Goal: Find specific page/section: Find specific page/section

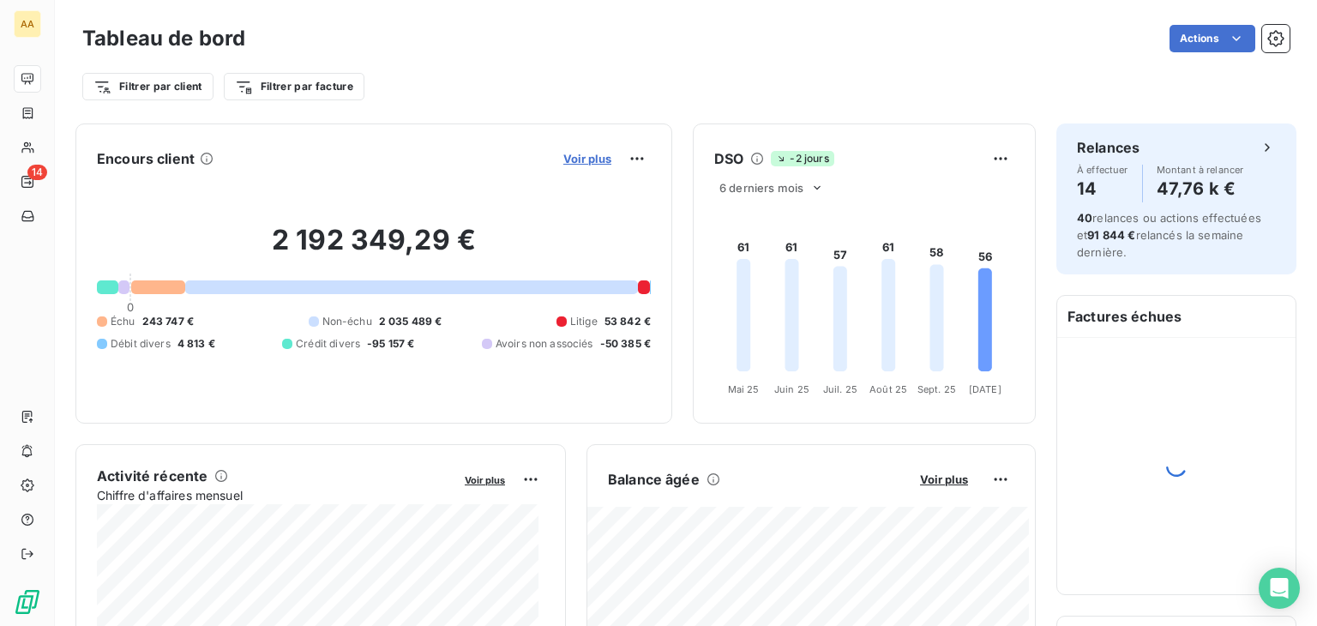
click at [567, 156] on span "Voir plus" at bounding box center [587, 159] width 48 height 14
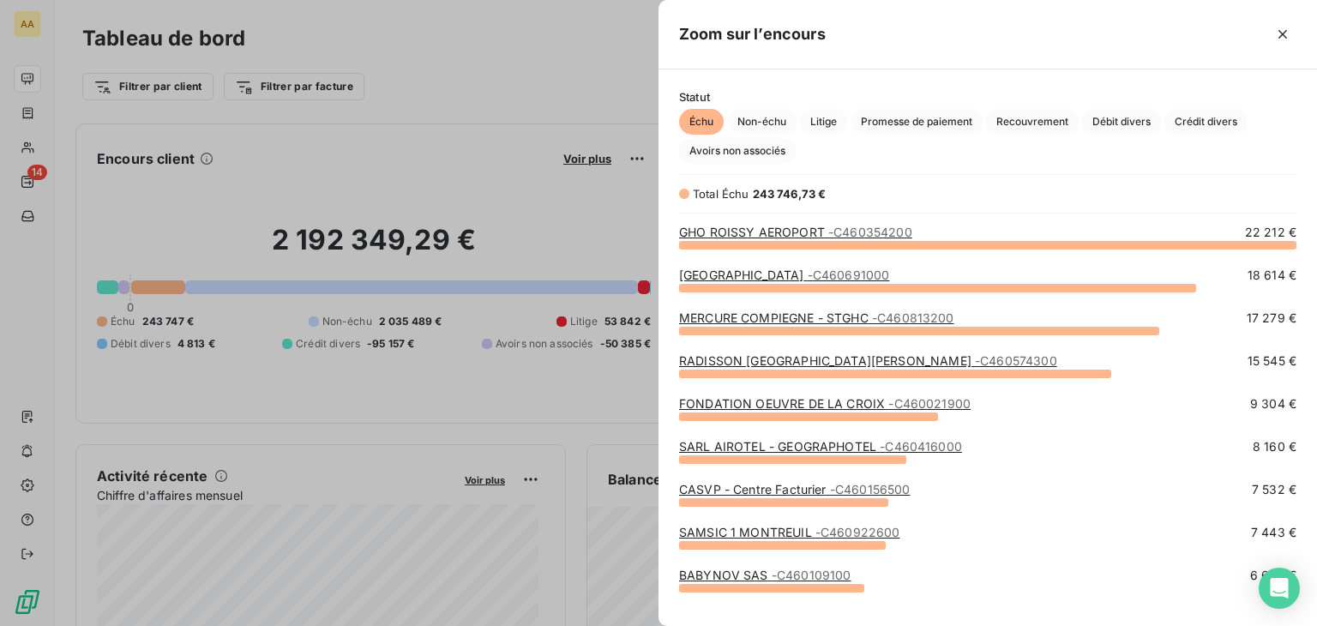
scroll to position [368, 645]
click at [1124, 121] on span "Débit divers" at bounding box center [1121, 122] width 79 height 26
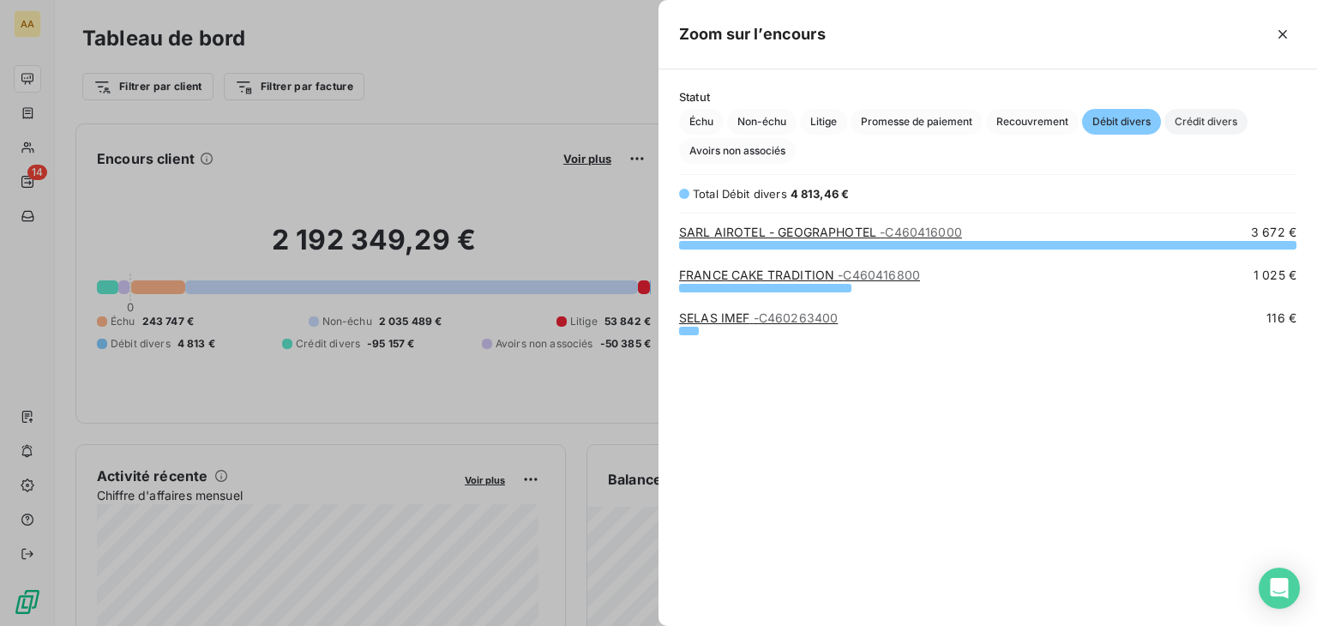
click at [1216, 118] on span "Crédit divers" at bounding box center [1205, 122] width 83 height 26
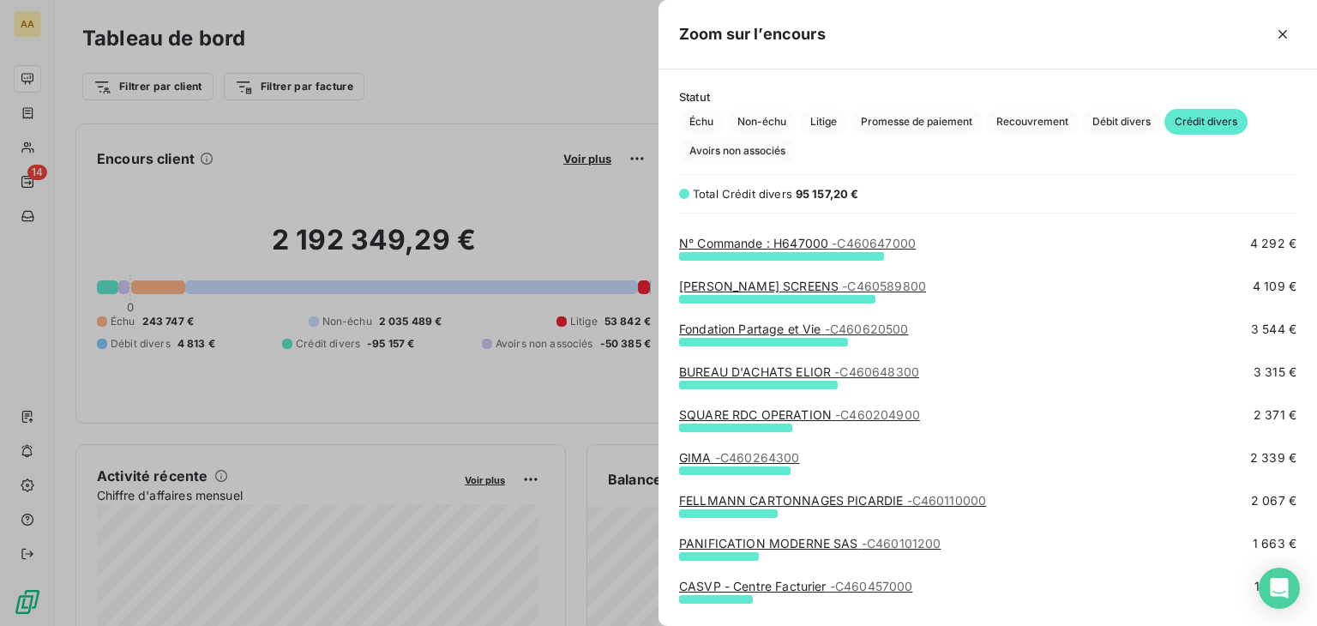
scroll to position [343, 0]
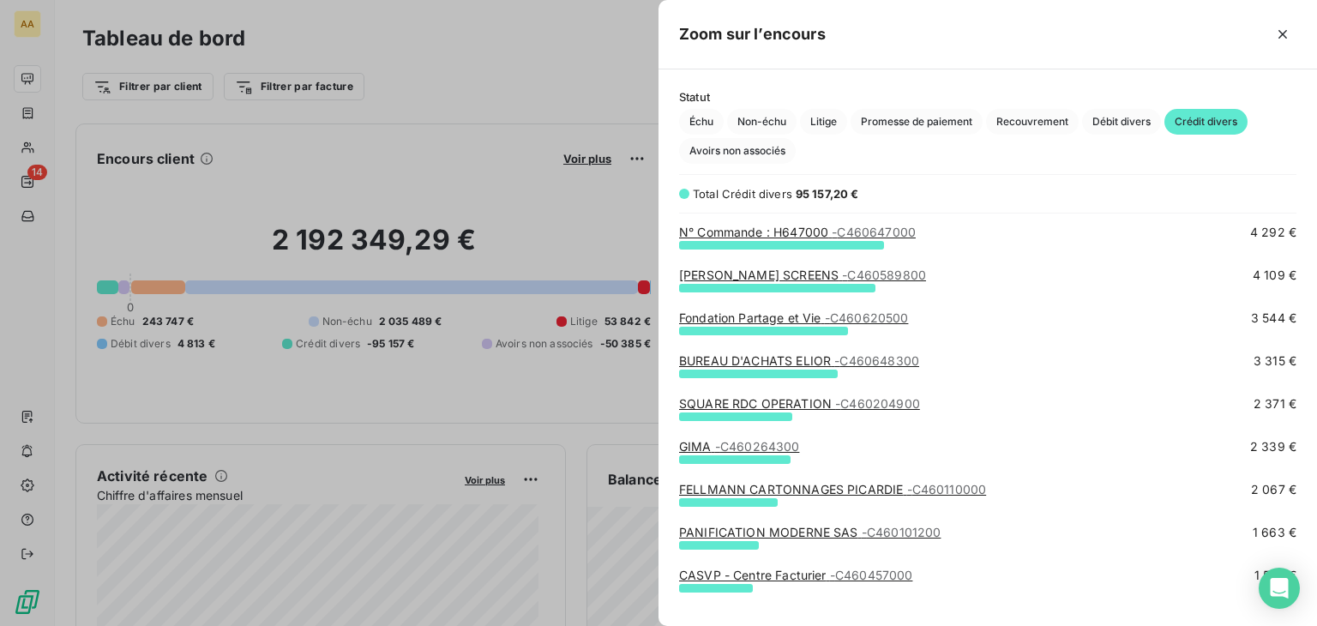
click at [775, 268] on link "[PERSON_NAME] SCREENS - C460589800" at bounding box center [802, 274] width 247 height 15
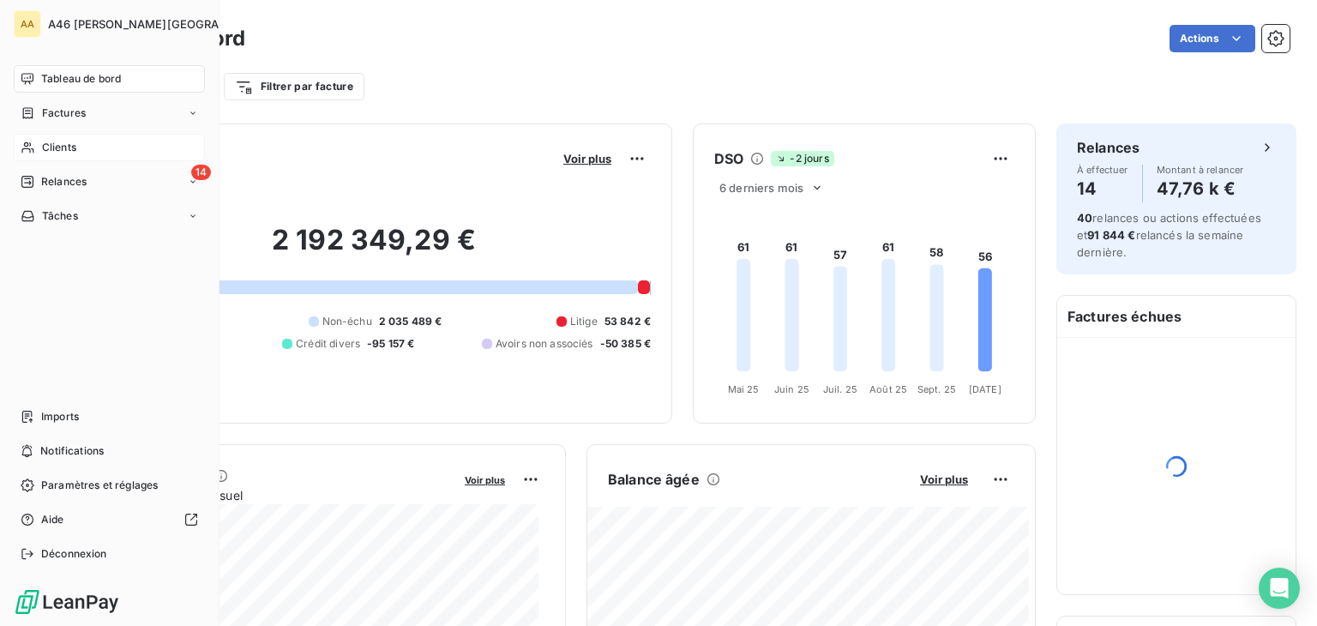
drag, startPoint x: 50, startPoint y: 141, endPoint x: 80, endPoint y: 152, distance: 31.7
click at [51, 141] on span "Clients" at bounding box center [59, 147] width 34 height 15
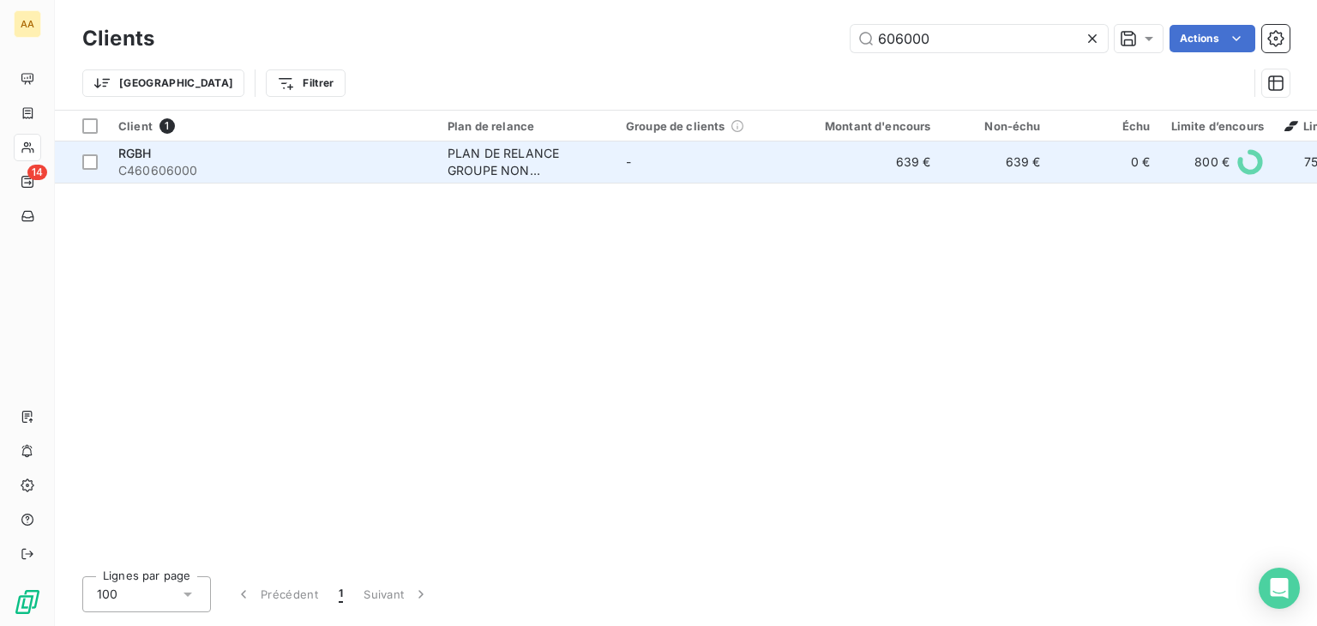
type input "606000"
click at [210, 159] on div "RGBH" at bounding box center [272, 153] width 309 height 17
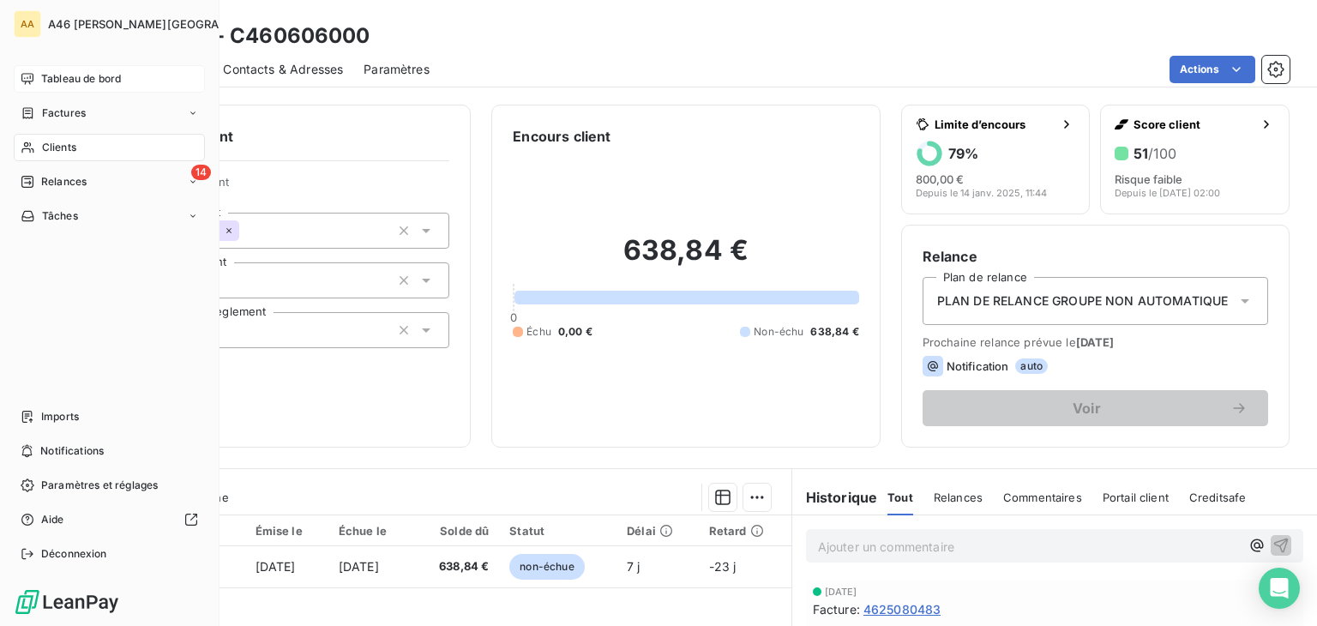
click at [63, 78] on span "Tableau de bord" at bounding box center [81, 78] width 80 height 15
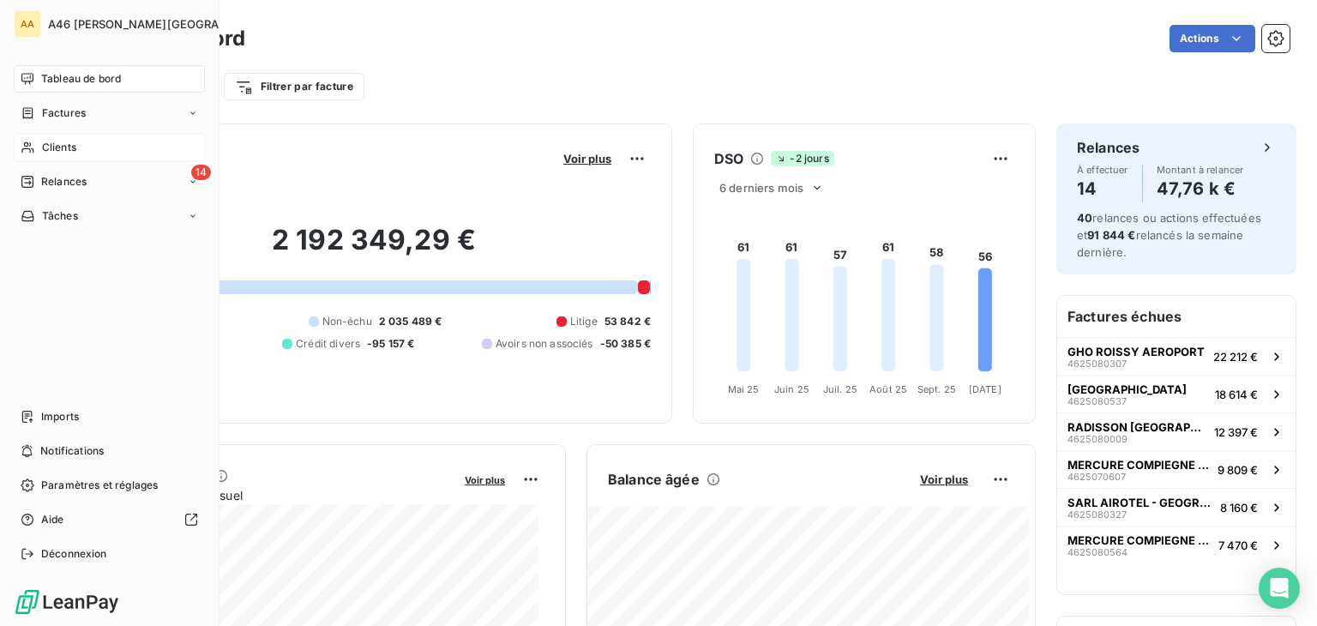
click at [69, 141] on span "Clients" at bounding box center [59, 147] width 34 height 15
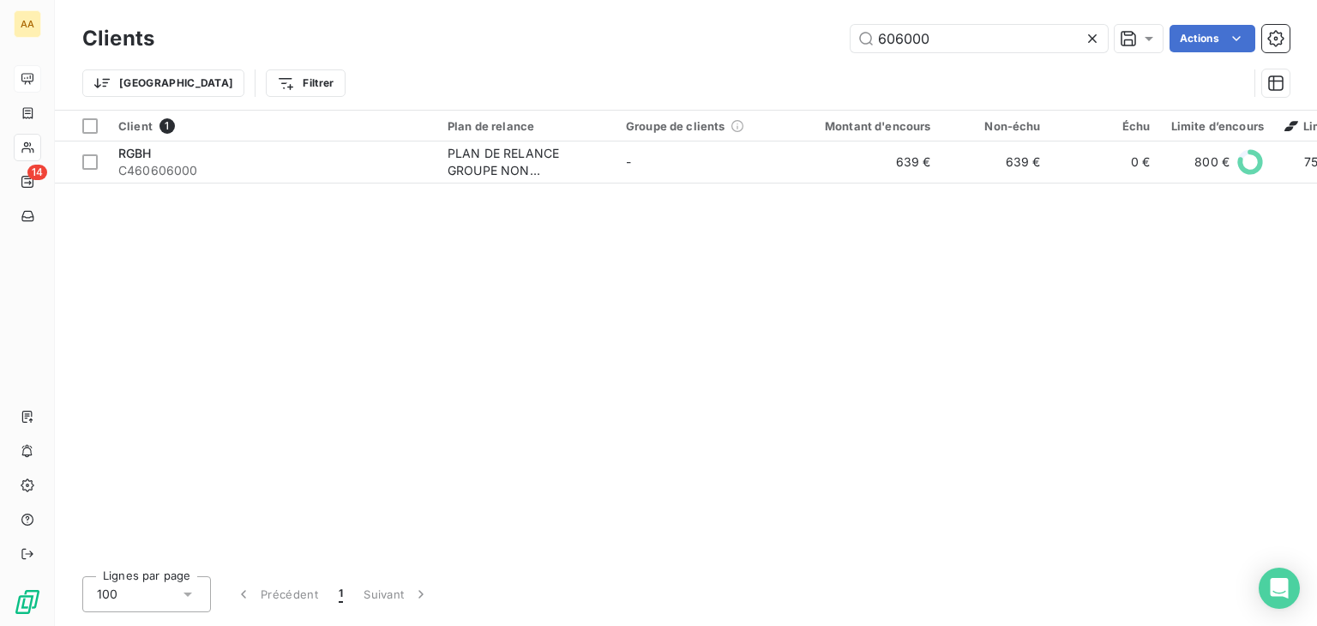
drag, startPoint x: 968, startPoint y: 33, endPoint x: 770, endPoint y: 45, distance: 198.4
click at [770, 45] on div "606000 Actions" at bounding box center [732, 38] width 1114 height 27
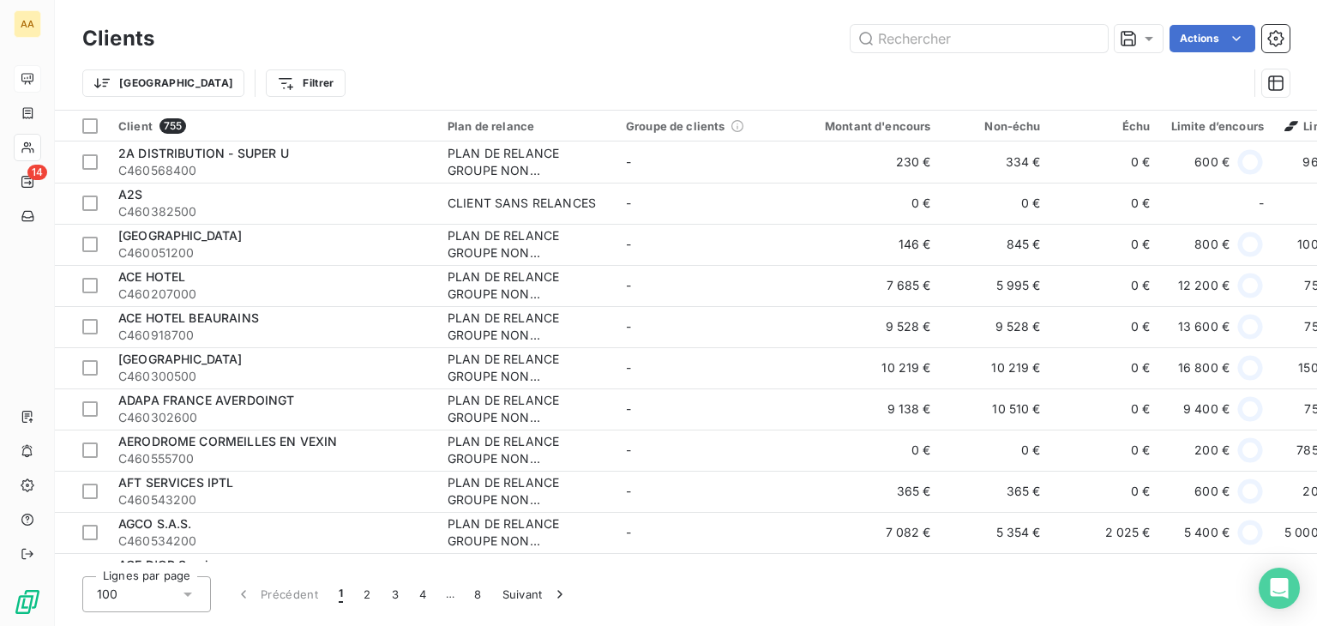
click at [630, 62] on div "Trier Filtrer" at bounding box center [685, 83] width 1207 height 53
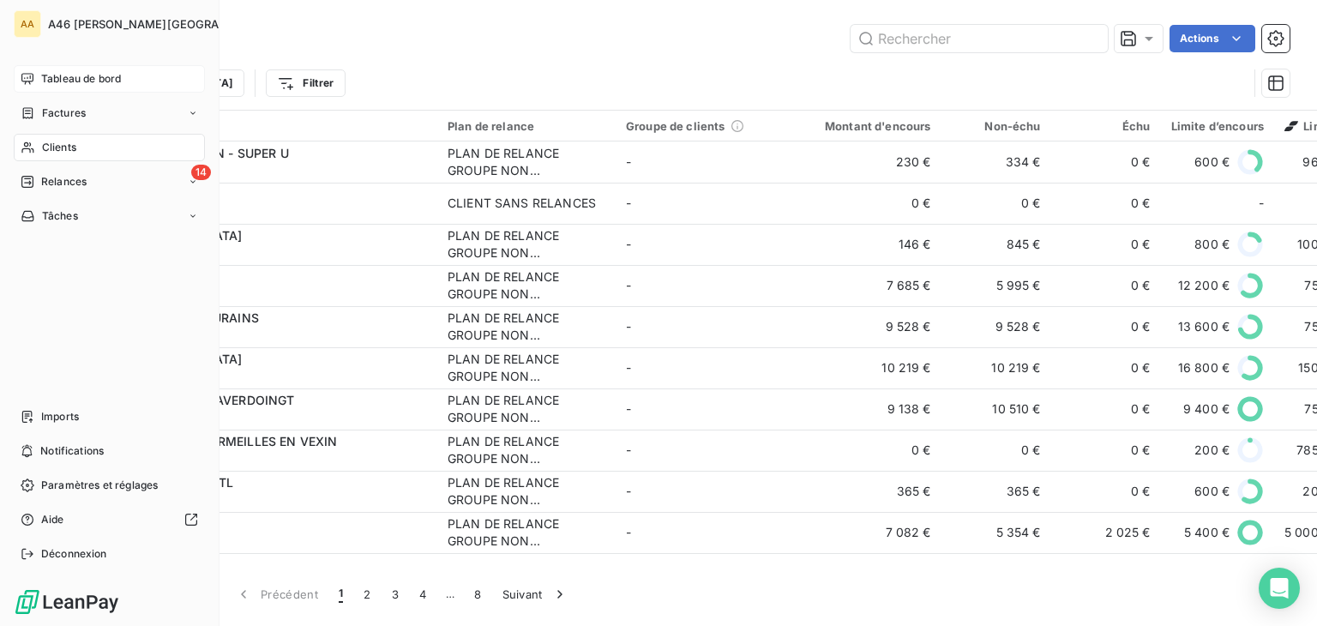
click at [72, 82] on span "Tableau de bord" at bounding box center [81, 78] width 80 height 15
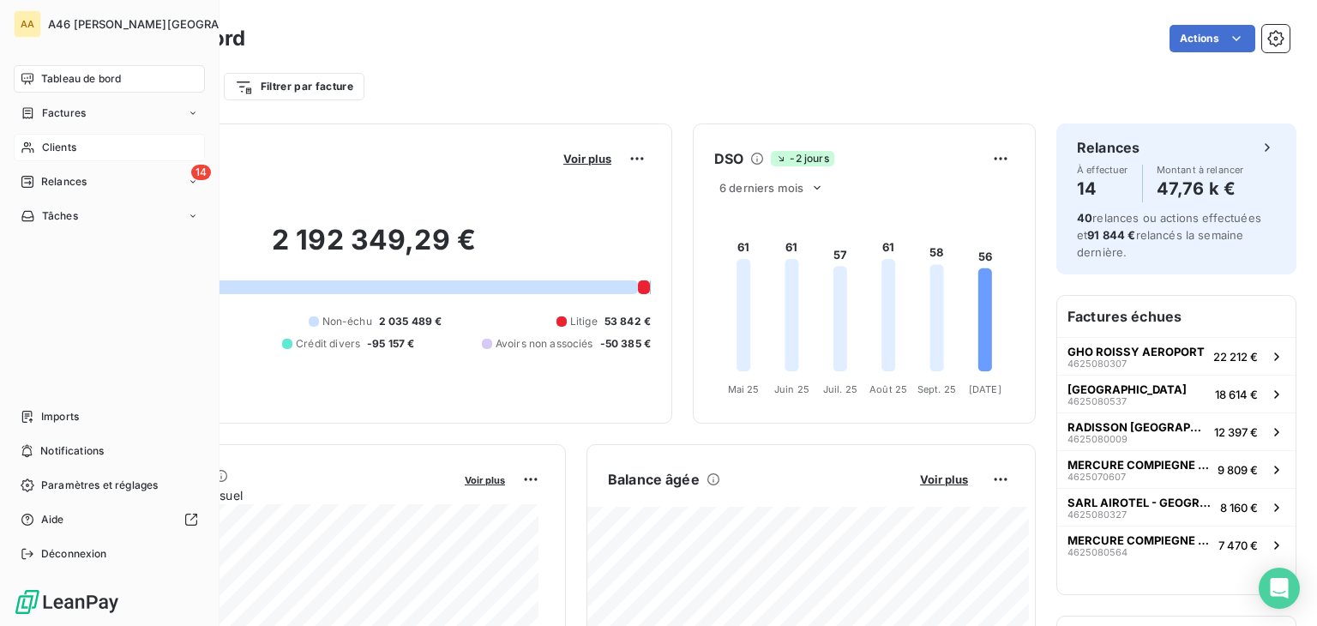
drag, startPoint x: 63, startPoint y: 177, endPoint x: 111, endPoint y: 201, distance: 53.3
click at [63, 179] on span "Relances" at bounding box center [63, 181] width 45 height 15
